Goal: Information Seeking & Learning: Find specific page/section

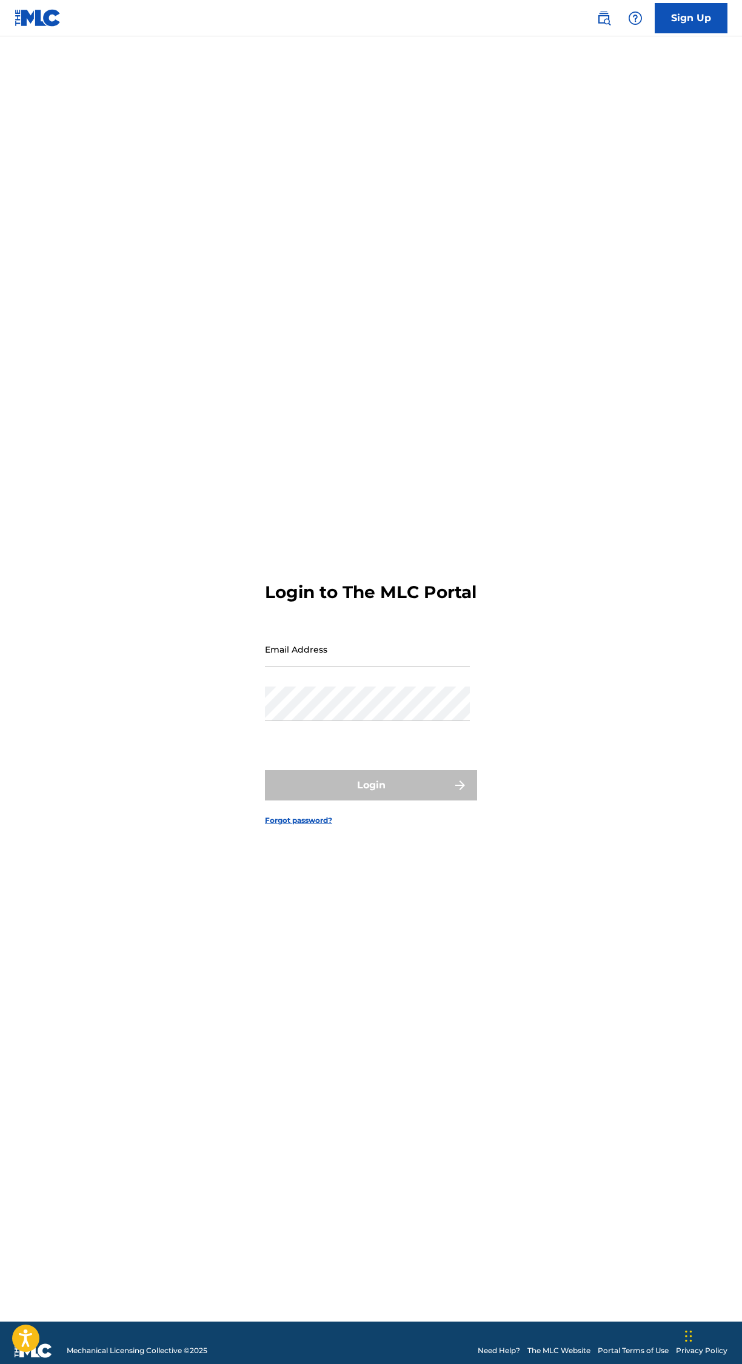
click at [402, 667] on input "Email Address" at bounding box center [367, 649] width 205 height 35
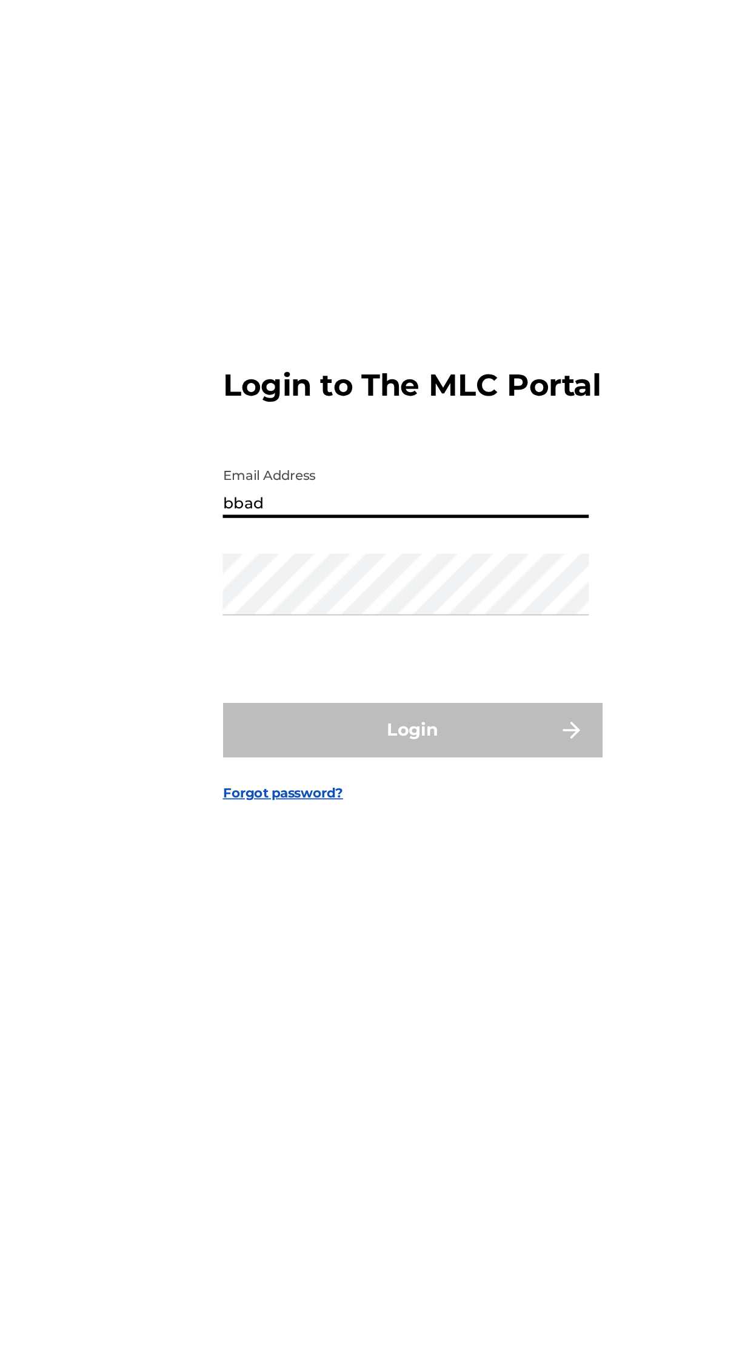
type input "[EMAIL_ADDRESS][DOMAIN_NAME]"
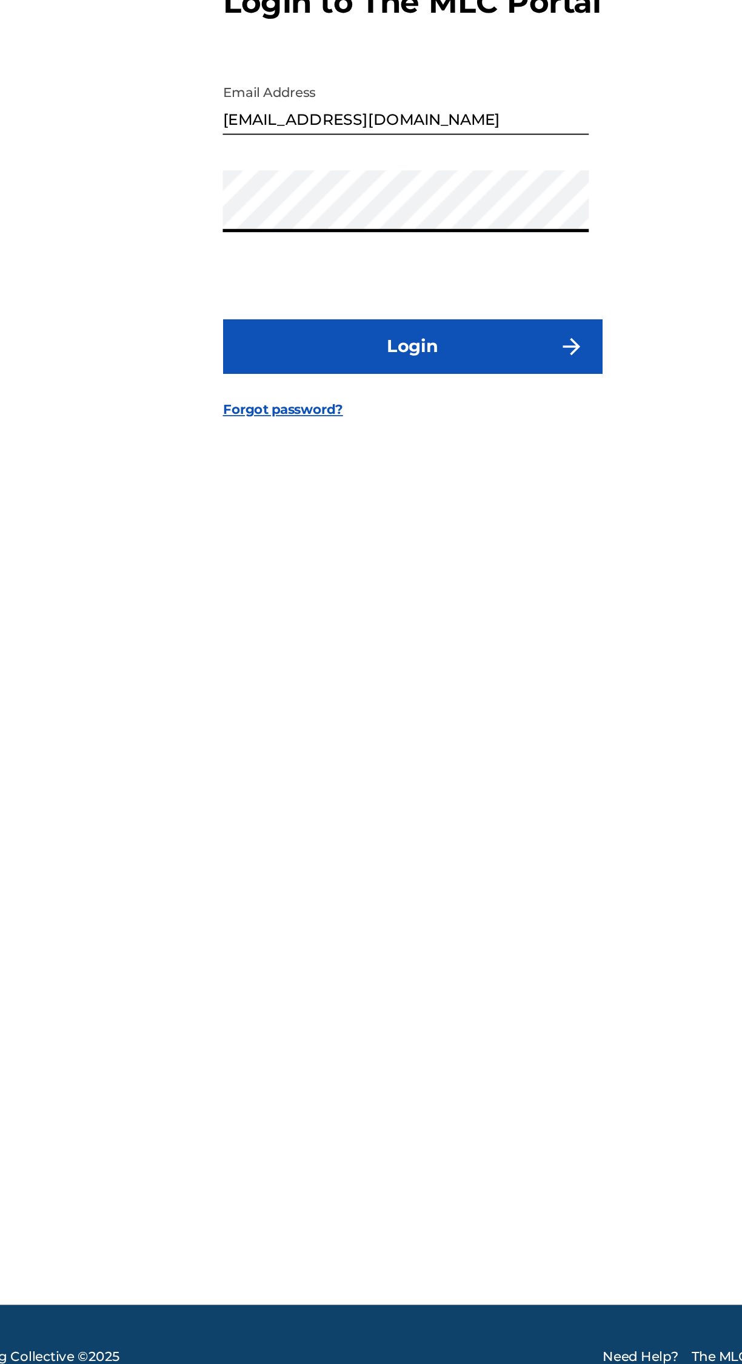
click at [430, 800] on button "Login" at bounding box center [371, 785] width 212 height 30
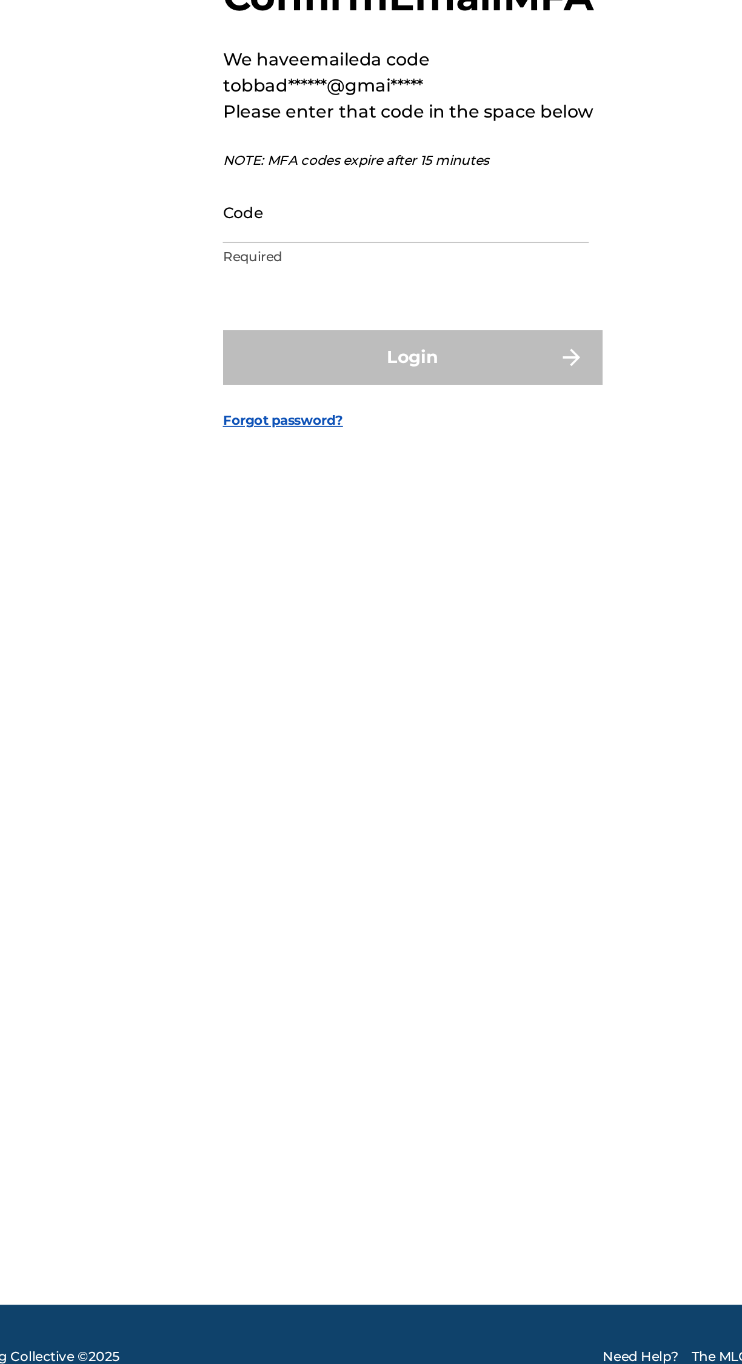
scroll to position [8, 0]
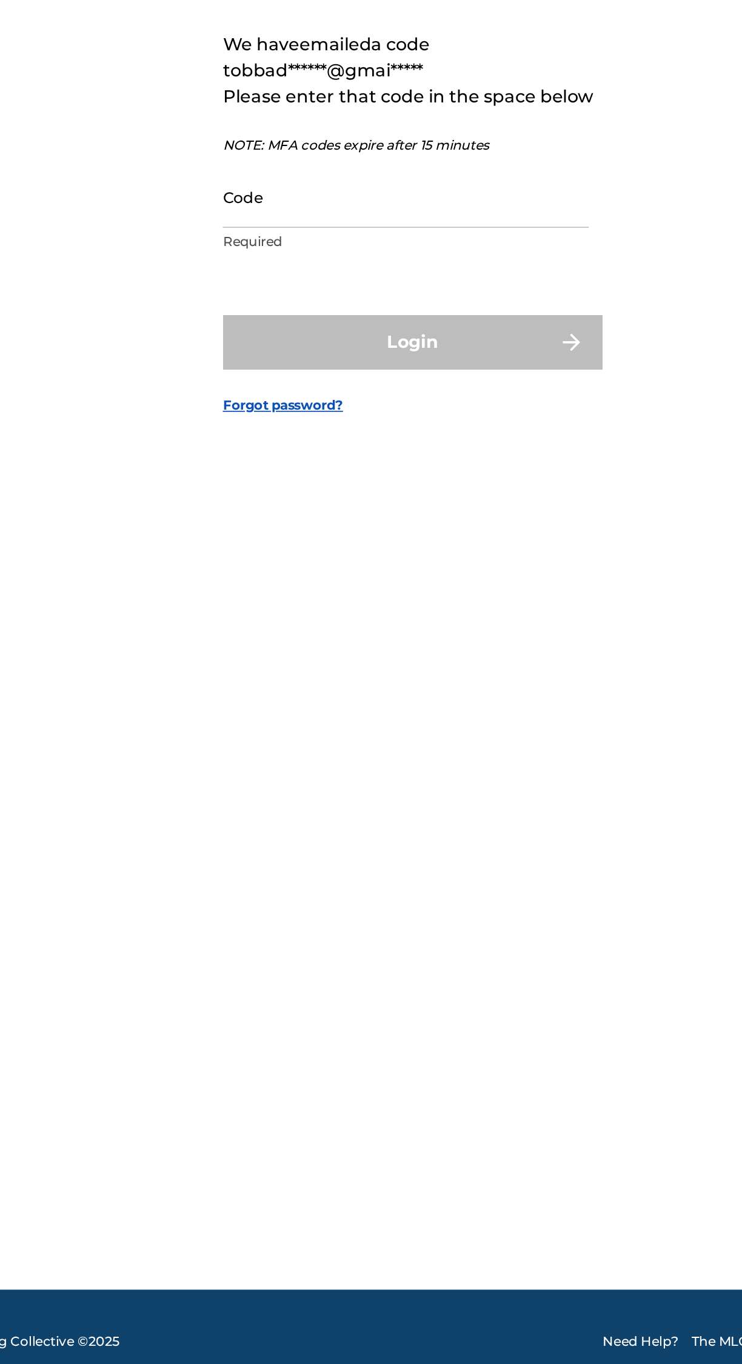
click at [359, 719] on input "Code" at bounding box center [367, 701] width 205 height 35
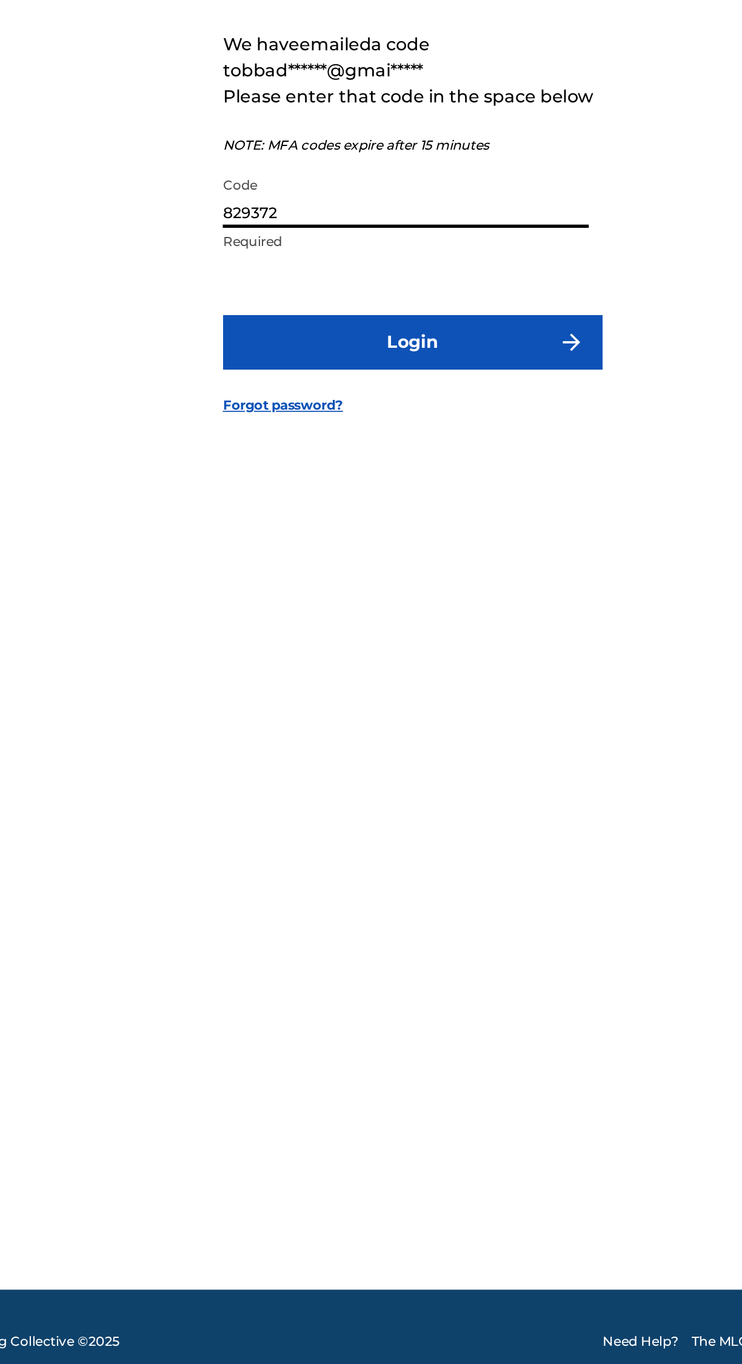
type input "829372"
click at [435, 798] on button "Login" at bounding box center [371, 783] width 212 height 30
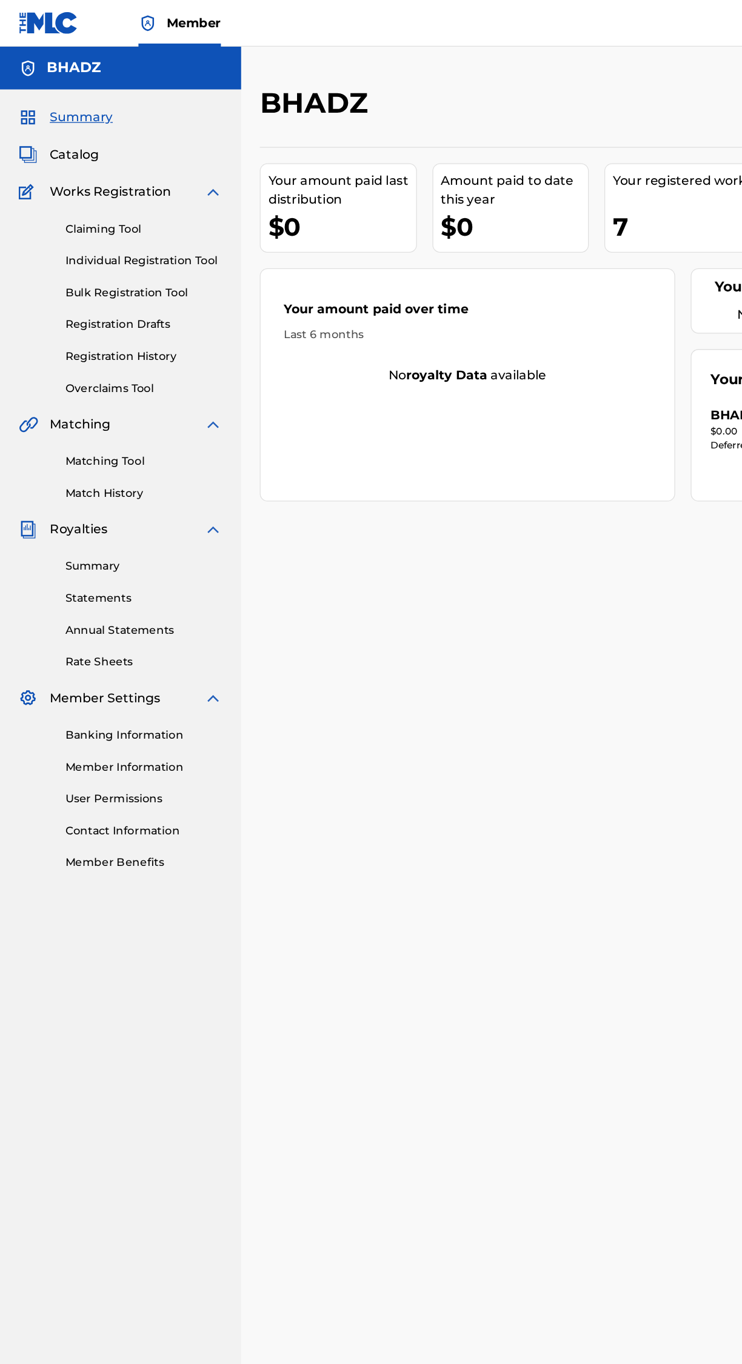
click at [495, 161] on div "Your registered works 7" at bounding box center [532, 162] width 122 height 70
click at [62, 118] on span "Catalog" at bounding box center [58, 120] width 38 height 15
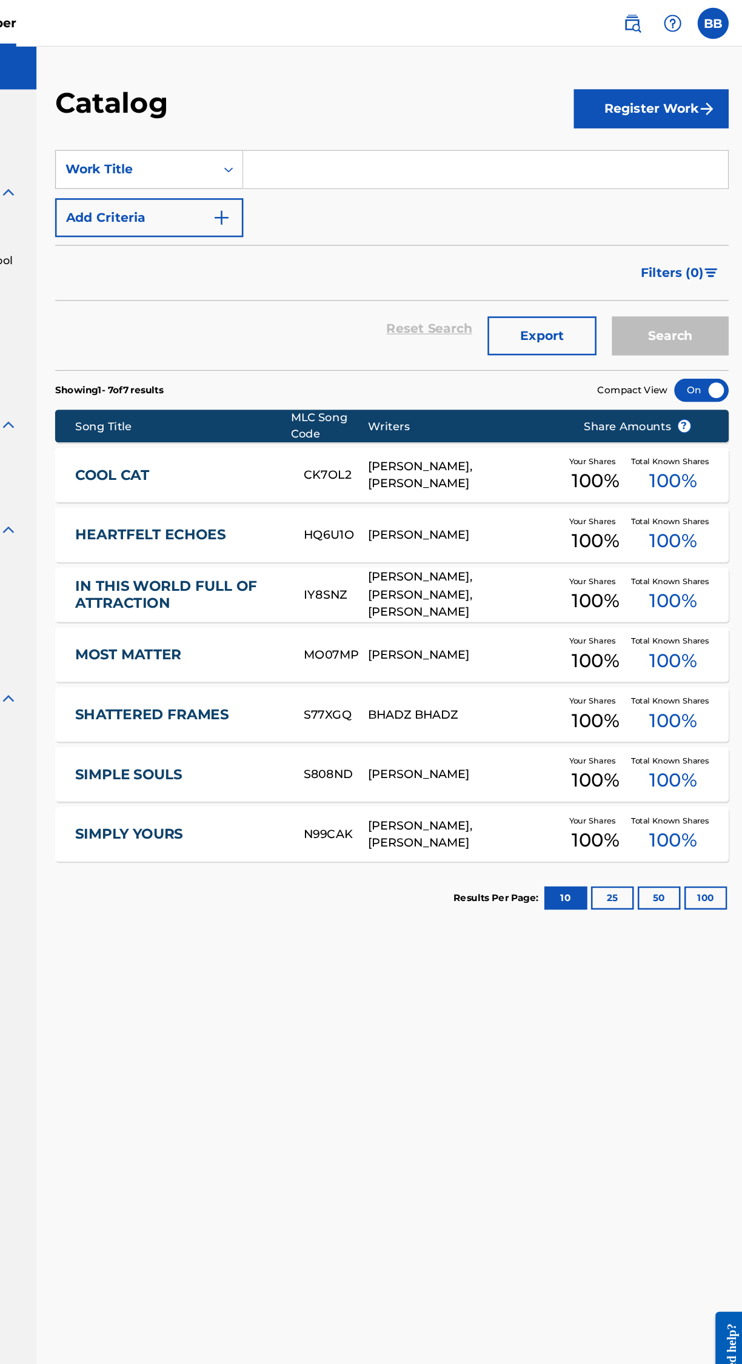
click at [266, 557] on link "SHATTERED FRAMES" at bounding box center [299, 557] width 162 height 14
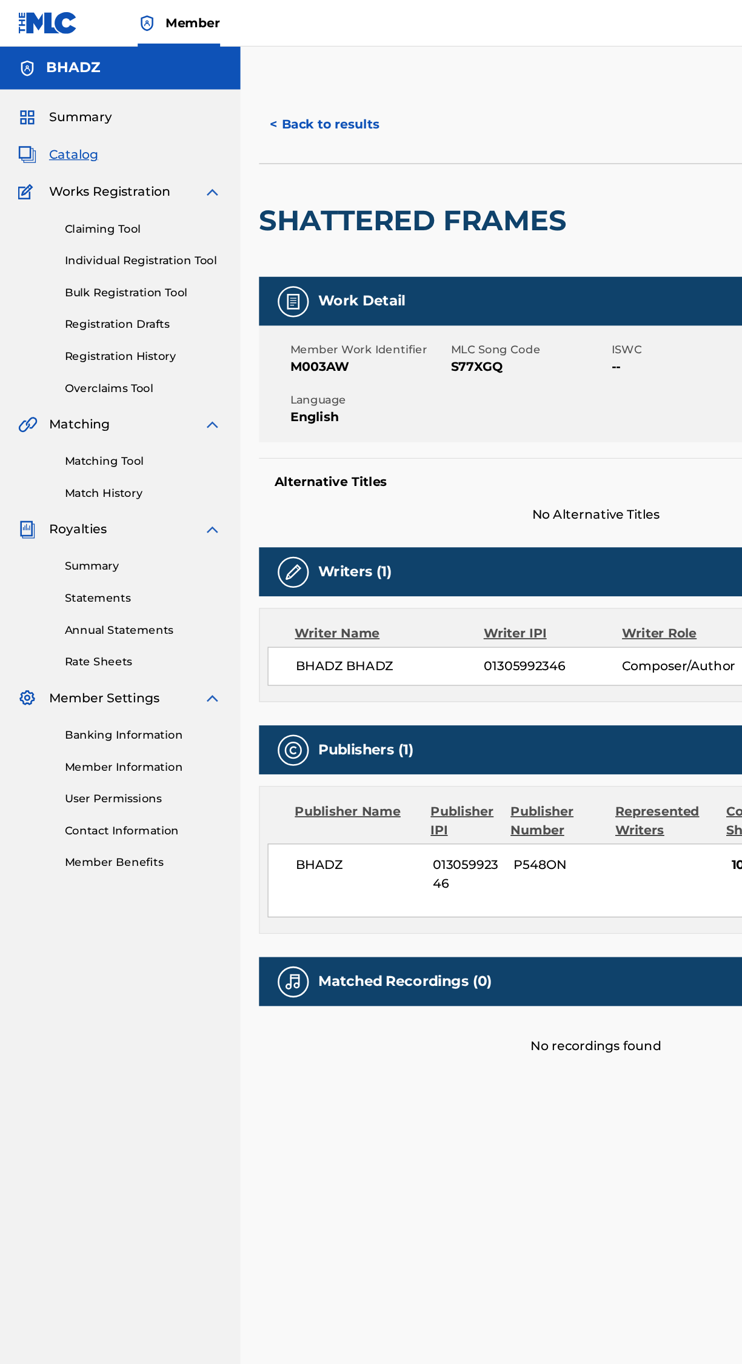
click at [125, 278] on link "Registration History" at bounding box center [112, 277] width 122 height 13
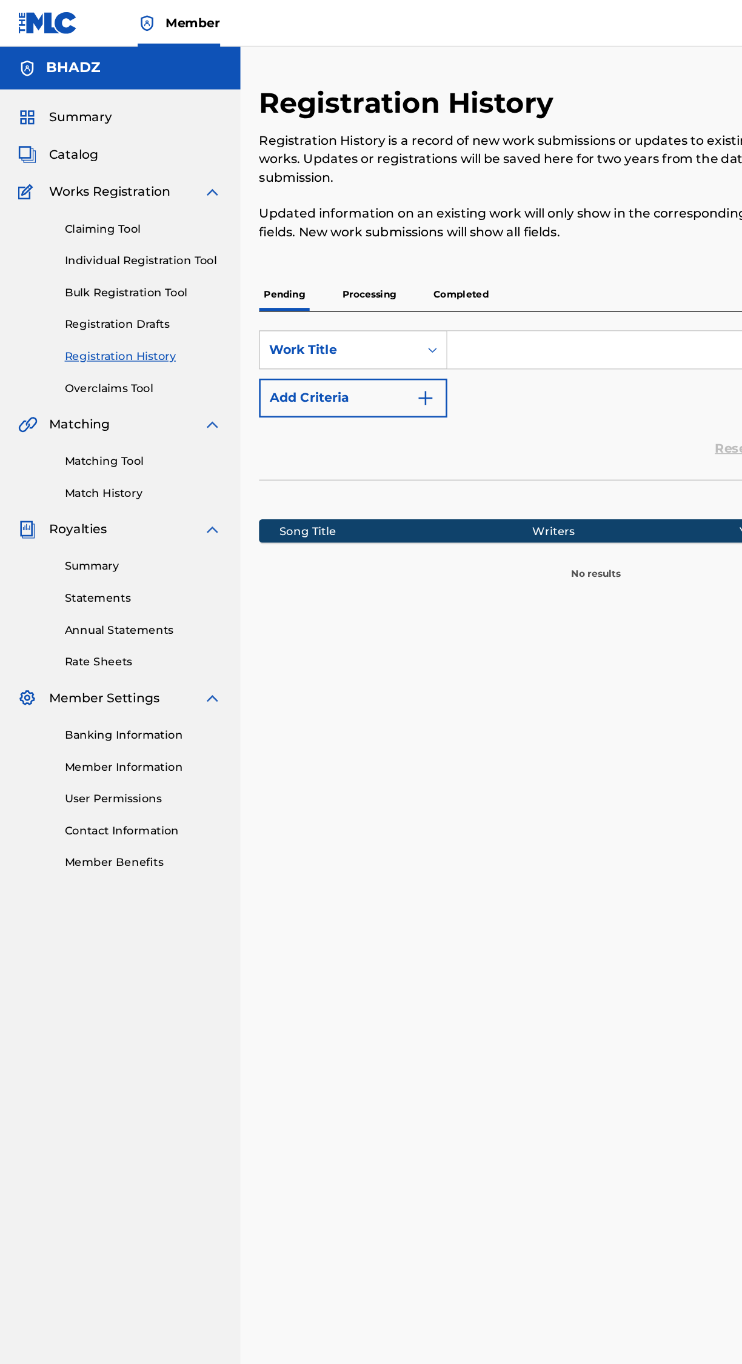
click at [300, 229] on p "Processing" at bounding box center [288, 229] width 49 height 25
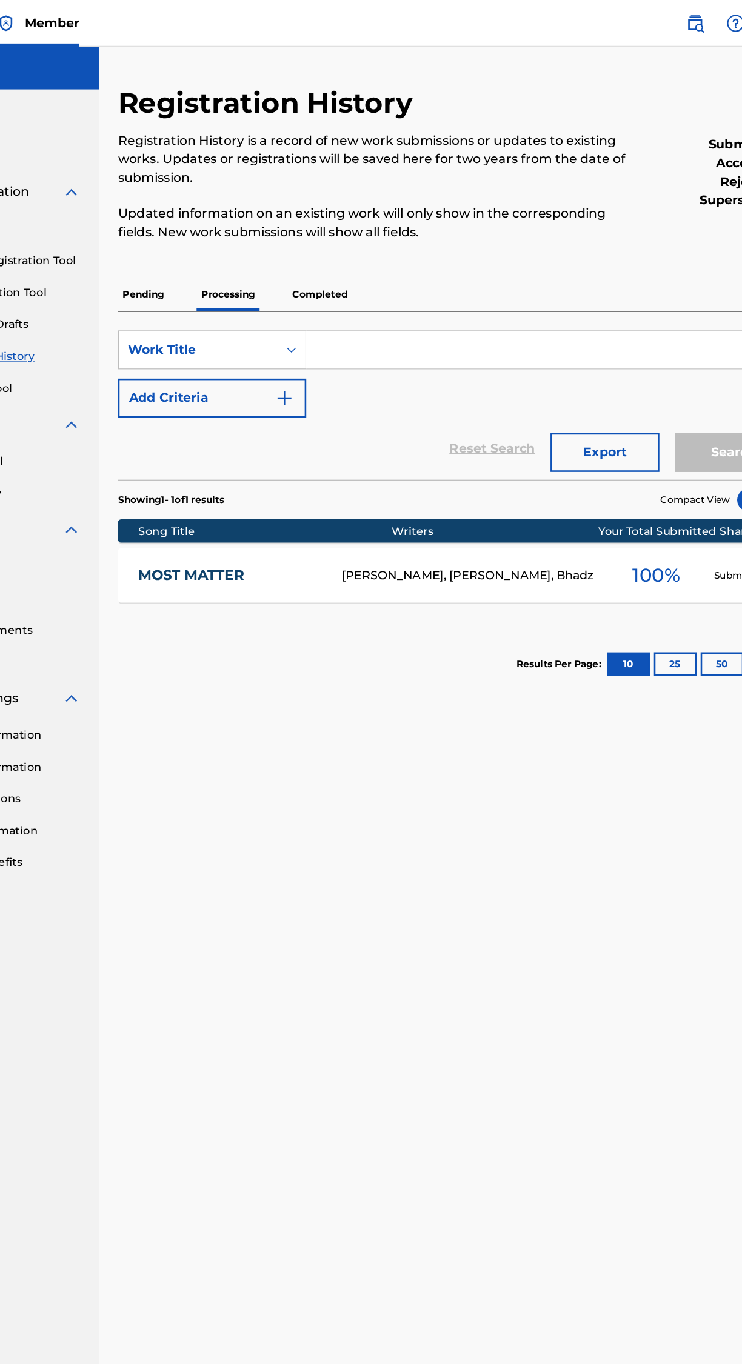
click at [379, 230] on p "Completed" at bounding box center [359, 229] width 50 height 25
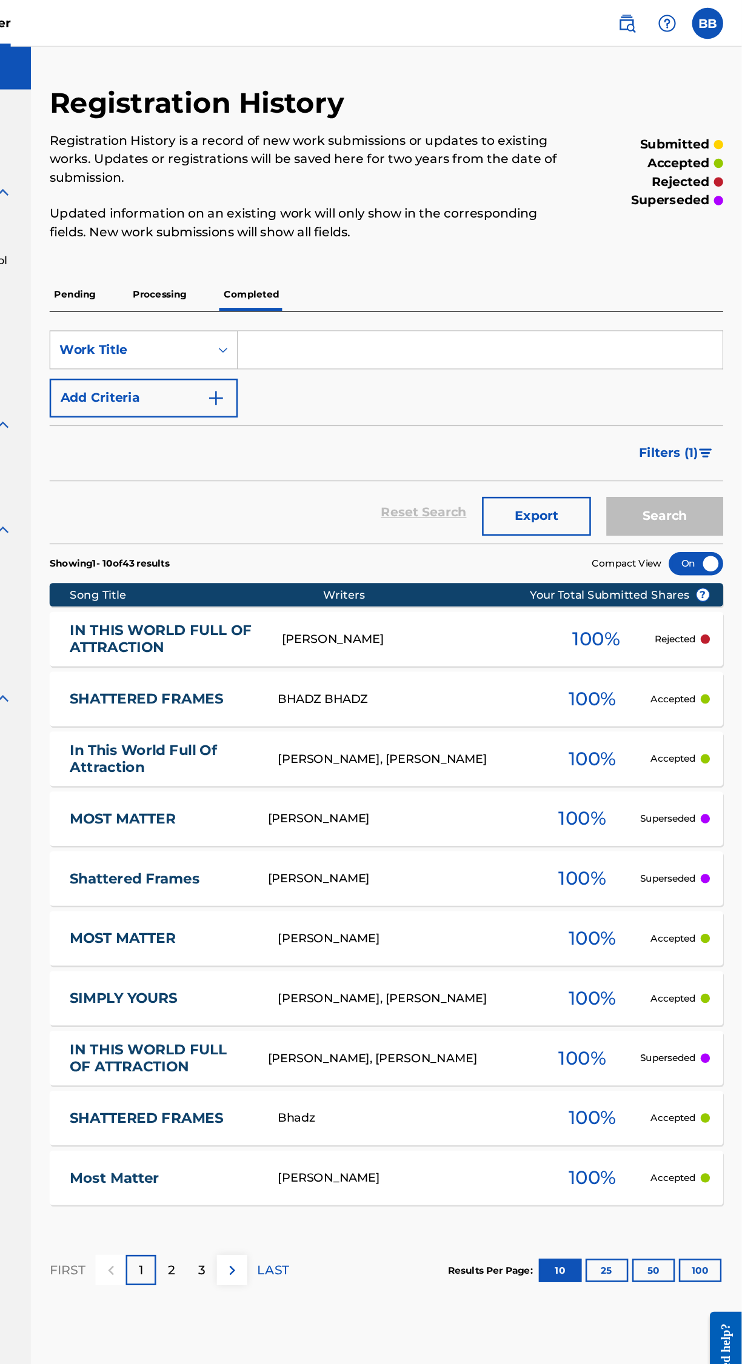
click at [285, 691] on link "Shattered Frames" at bounding box center [287, 685] width 138 height 14
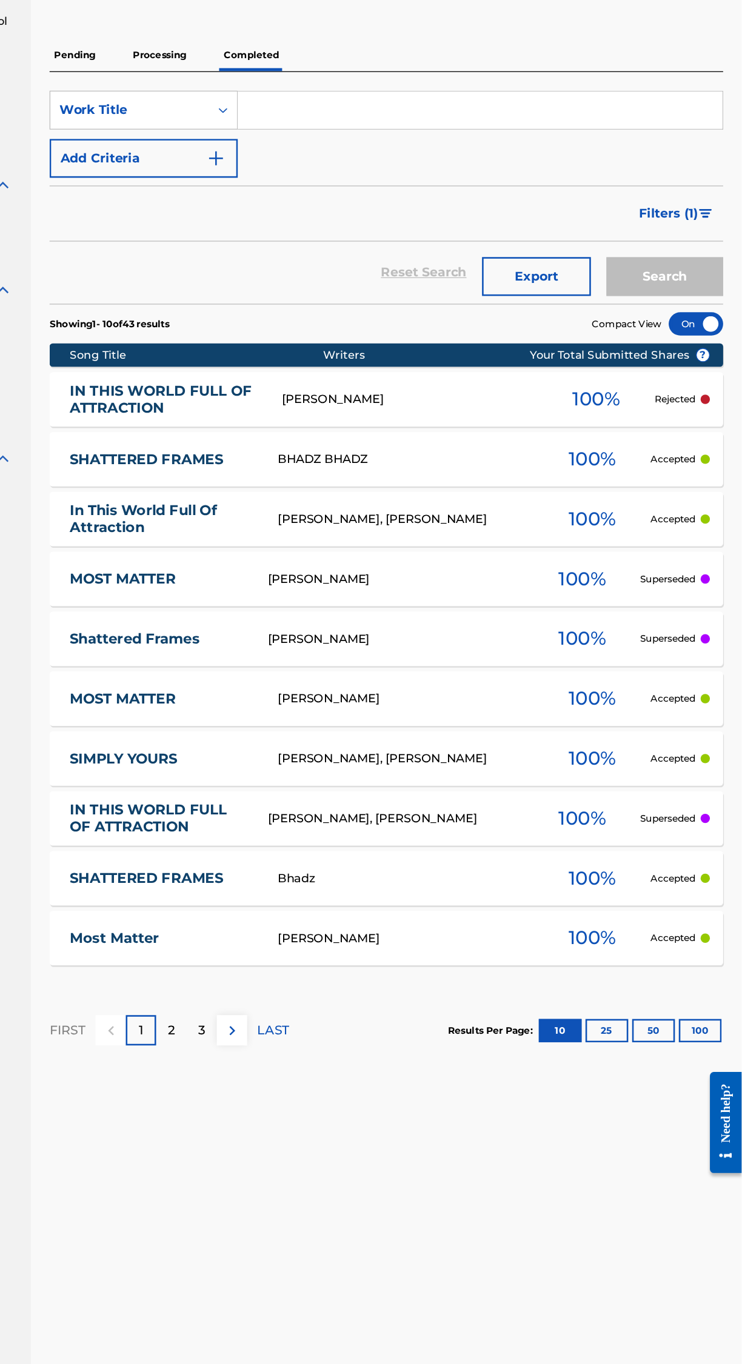
click at [307, 547] on link "SHATTERED FRAMES" at bounding box center [291, 545] width 146 height 14
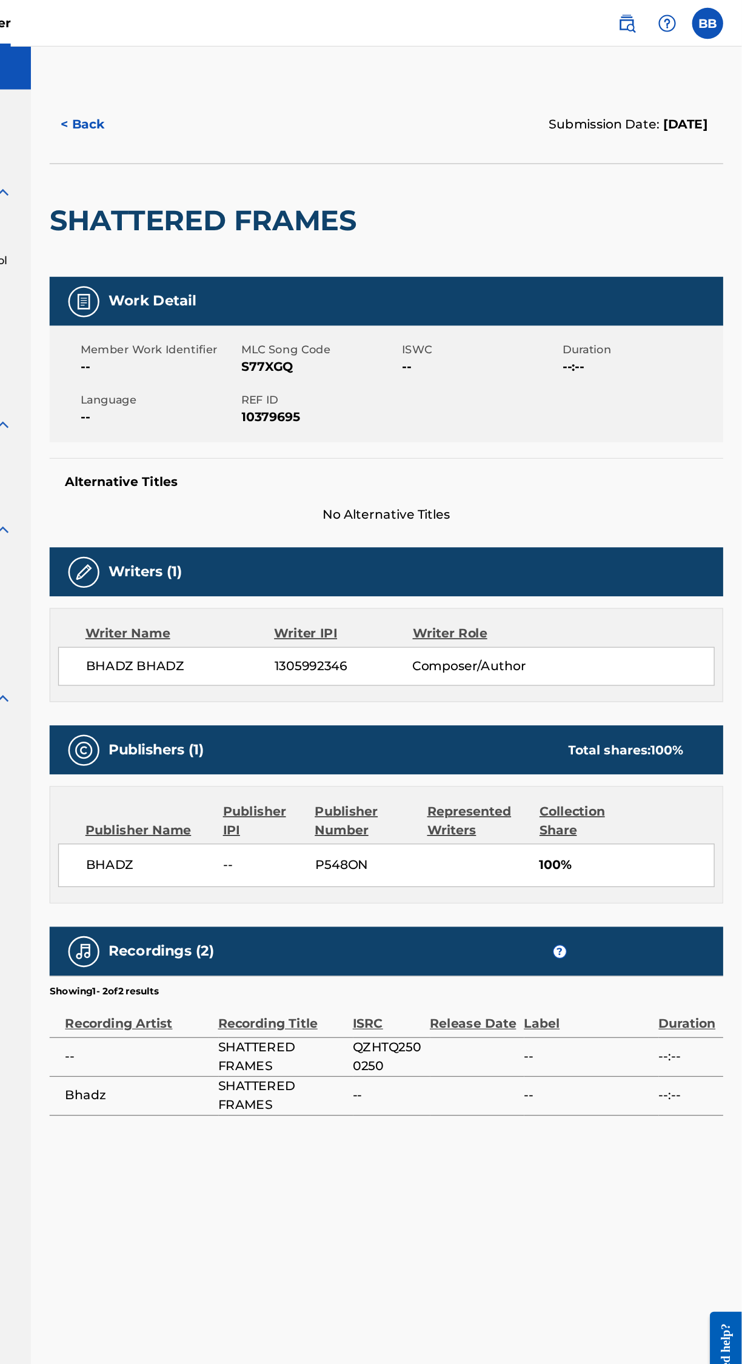
click at [654, 21] on img at bounding box center [652, 18] width 15 height 15
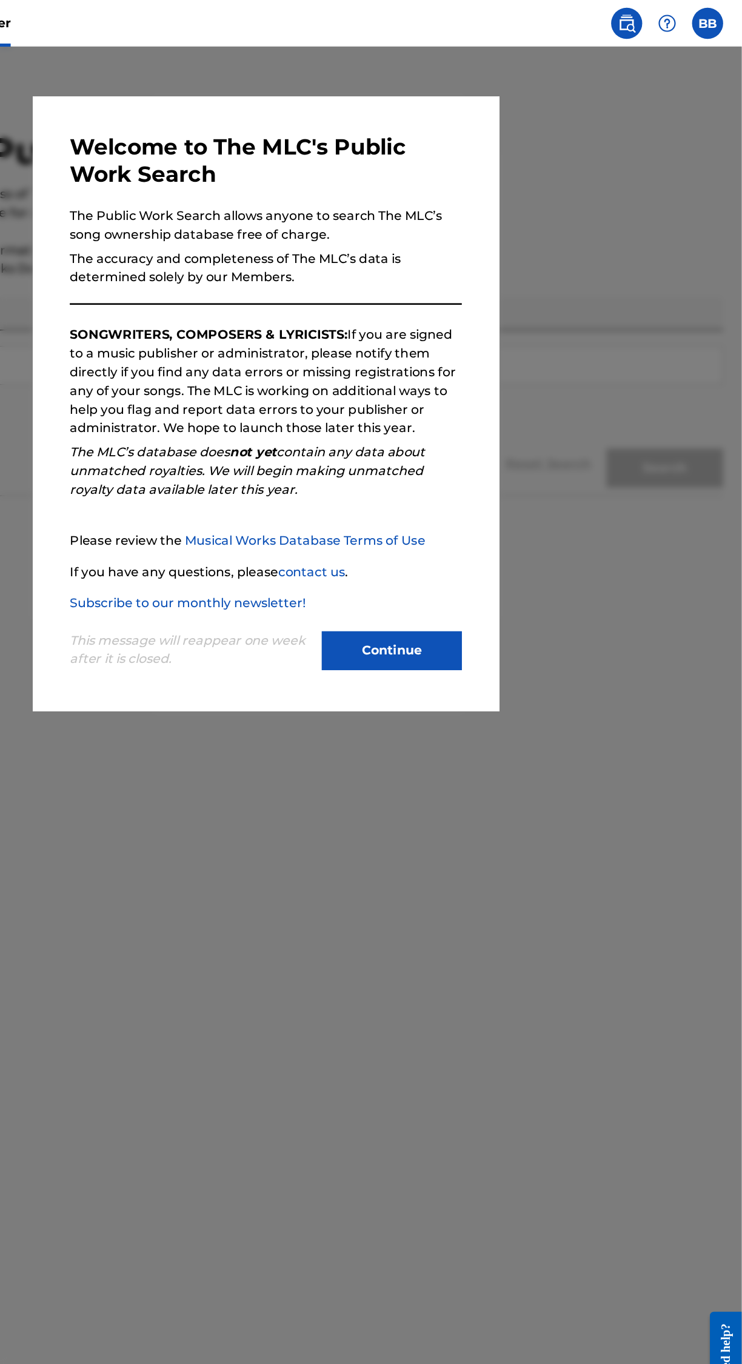
click at [498, 522] on button "Continue" at bounding box center [468, 507] width 109 height 30
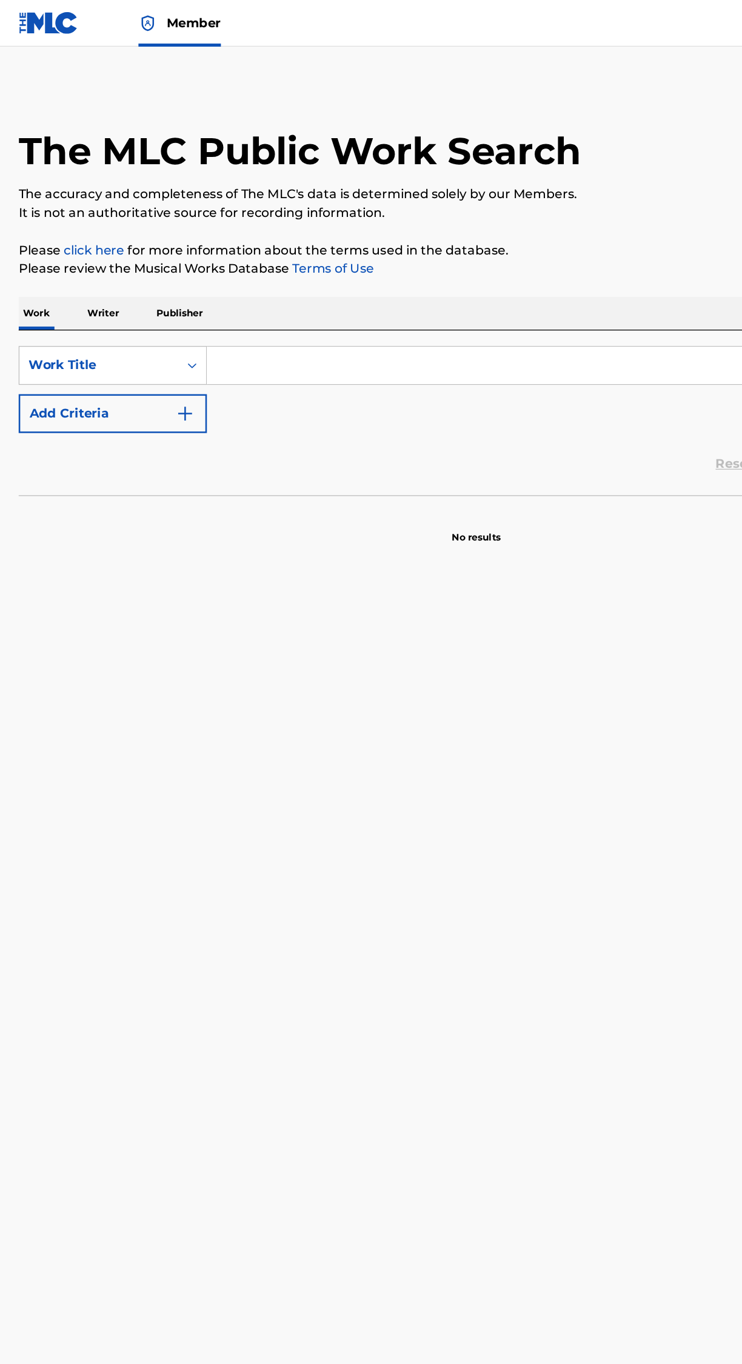
click at [147, 241] on p "Publisher" at bounding box center [140, 243] width 44 height 25
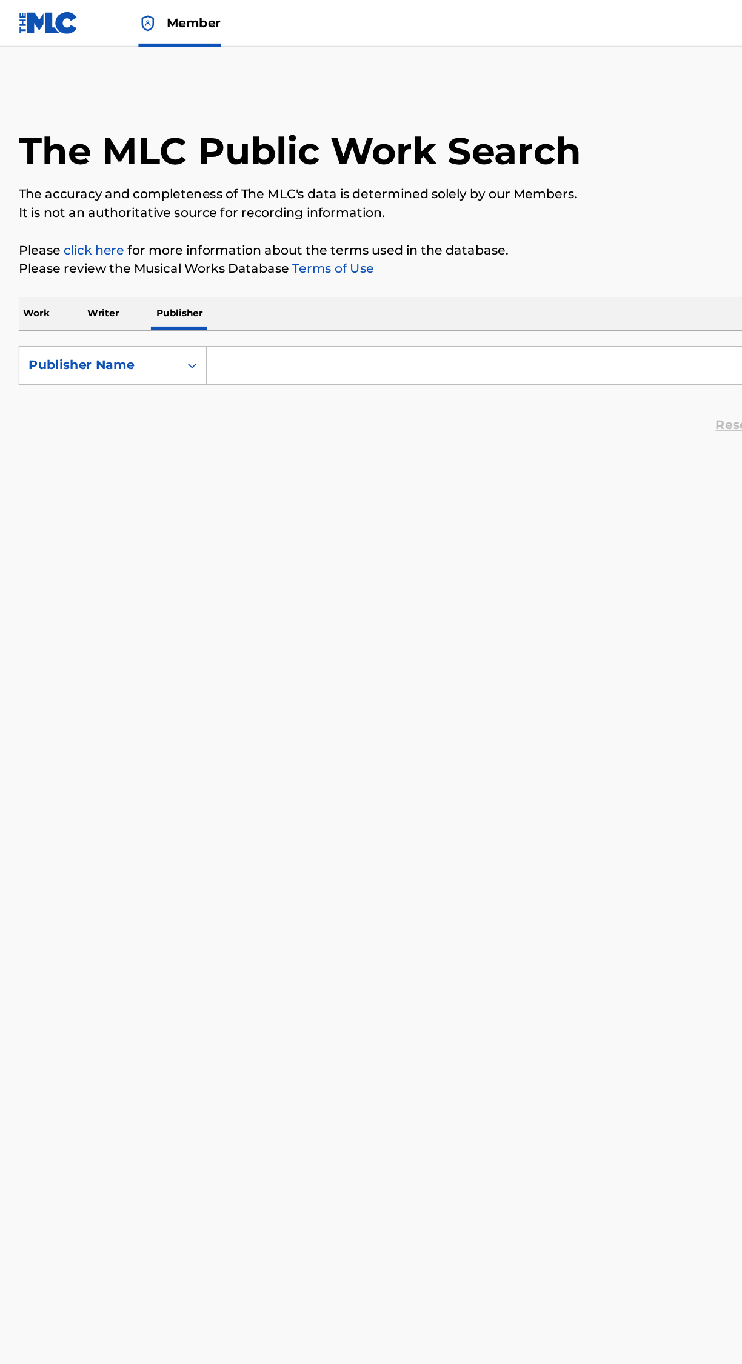
click at [281, 282] on input "Search Form" at bounding box center [443, 284] width 565 height 29
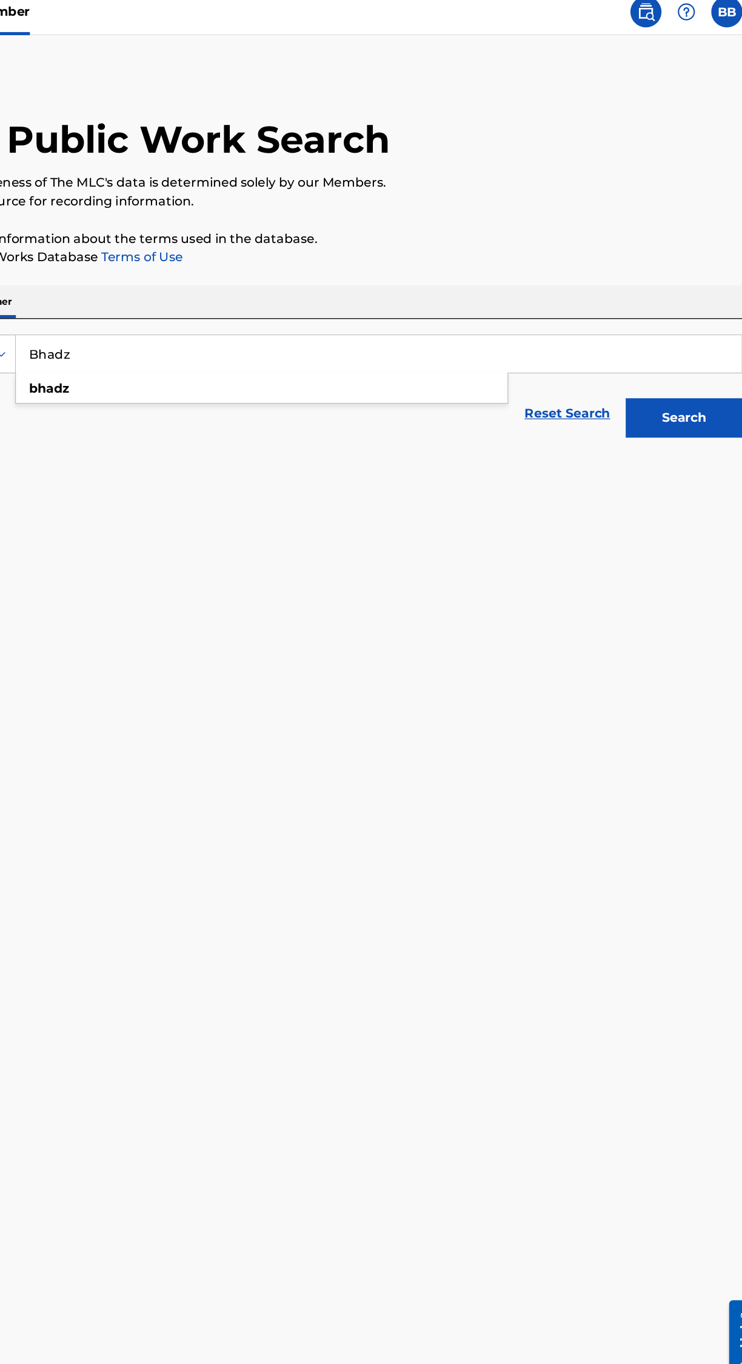
click at [448, 312] on div "bhadz" at bounding box center [352, 312] width 383 height 22
click at [701, 334] on button "Search" at bounding box center [681, 334] width 91 height 30
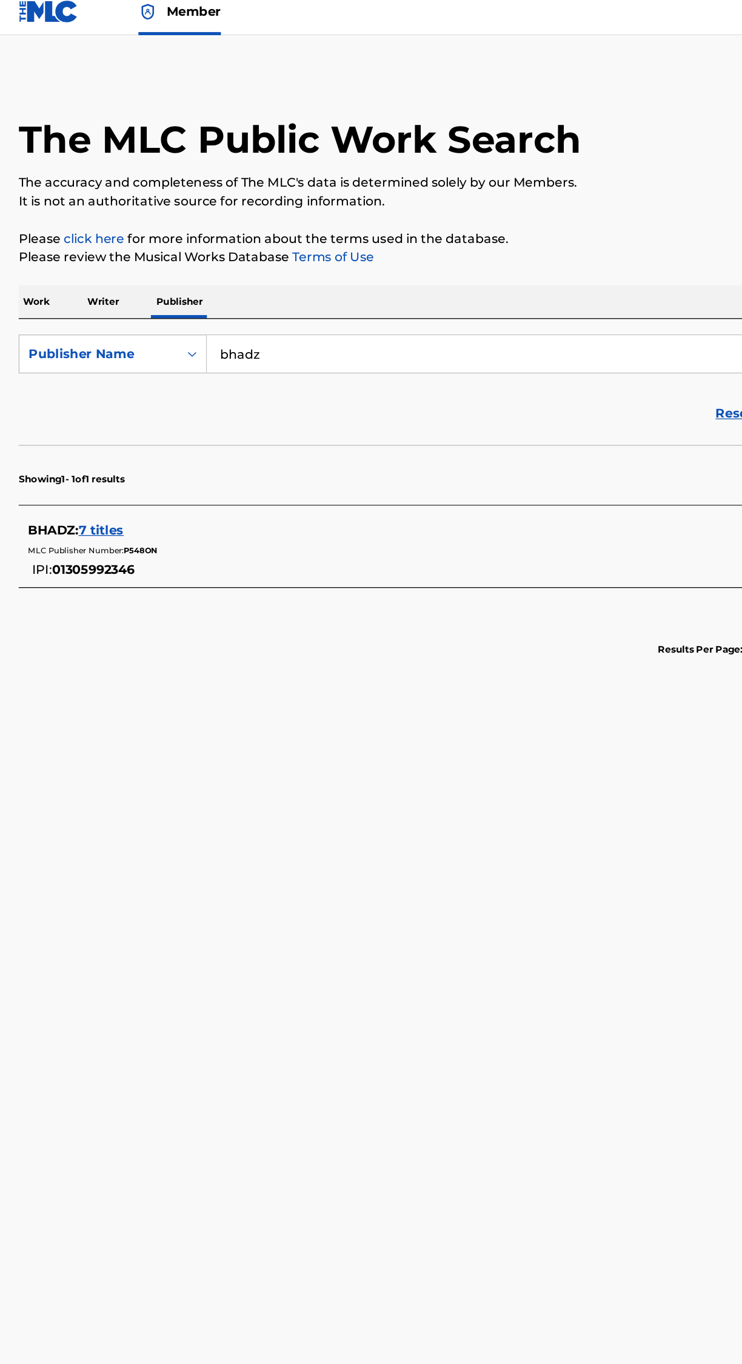
click at [373, 286] on input "bhadz" at bounding box center [443, 284] width 565 height 29
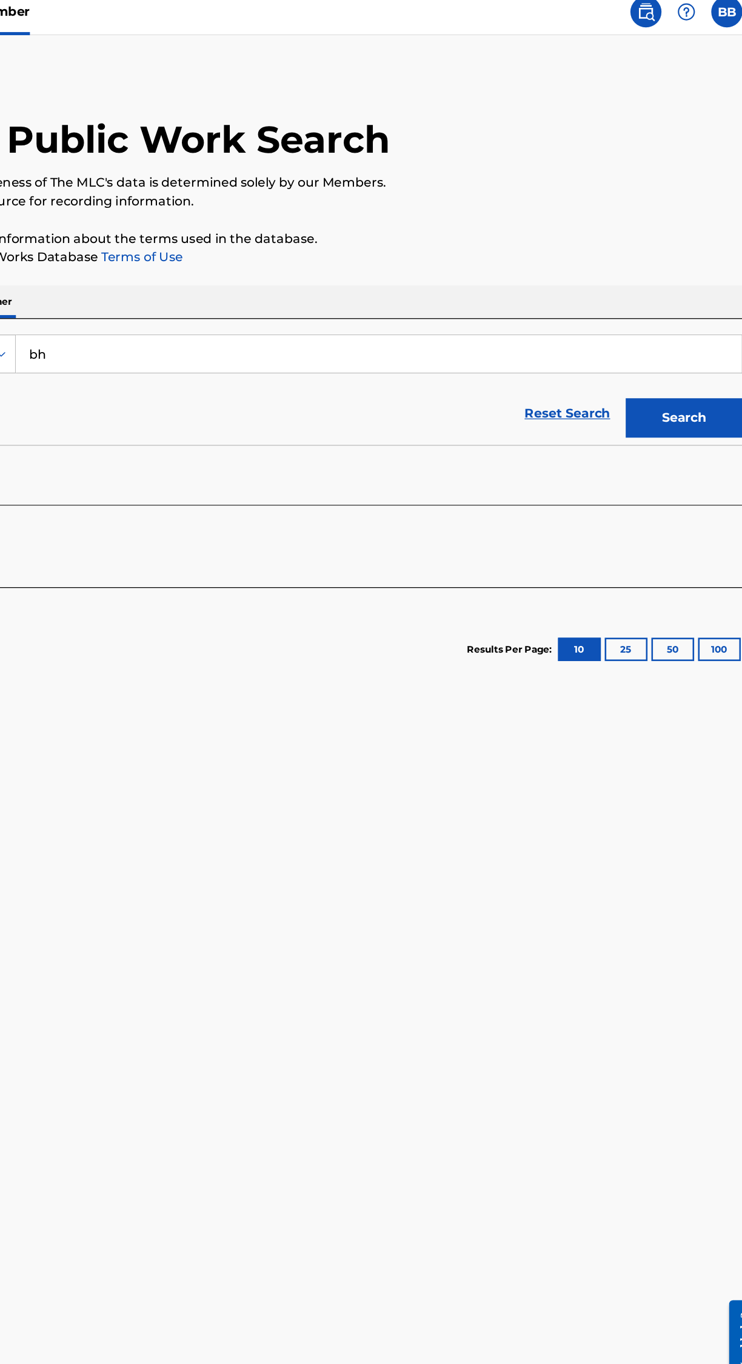
type input "b"
